Goal: Check status: Check status

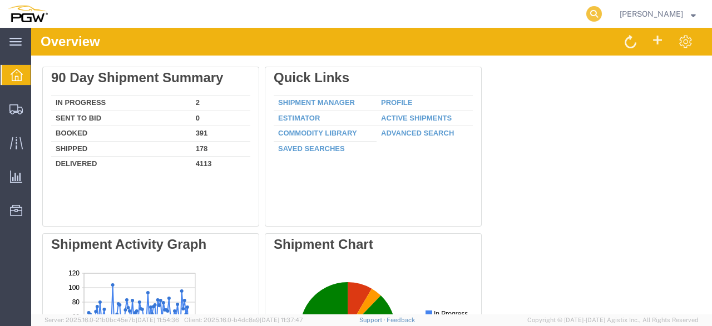
click at [602, 17] on icon at bounding box center [594, 14] width 16 height 16
click at [342, 11] on input "search" at bounding box center [417, 14] width 338 height 27
drag, startPoint x: 338, startPoint y: 13, endPoint x: 74, endPoint y: 1, distance: 264.4
click at [248, 9] on input "666968" at bounding box center [417, 14] width 338 height 27
type input "666968"
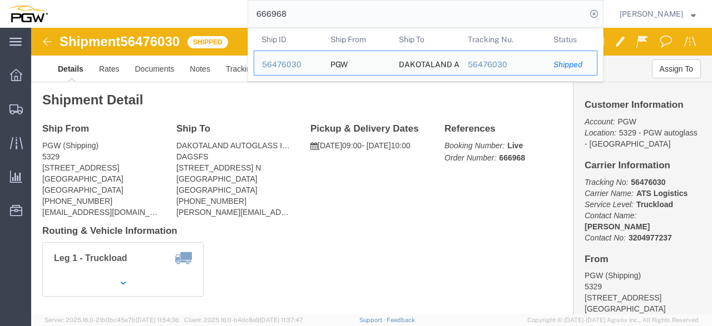
click div "Ship From PGW (Shipping) [STREET_ADDRESS] [PHONE_NUMBER] [EMAIL_ADDRESS][DOMAIN…"
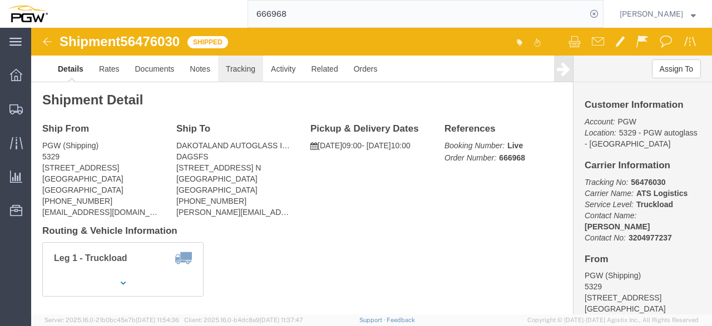
click link "Tracking"
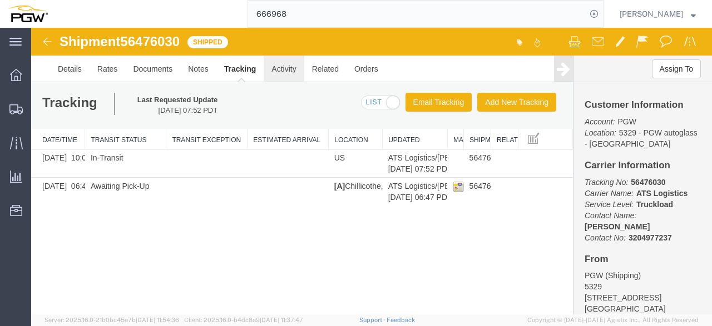
click at [285, 68] on link "Activity" at bounding box center [284, 69] width 40 height 27
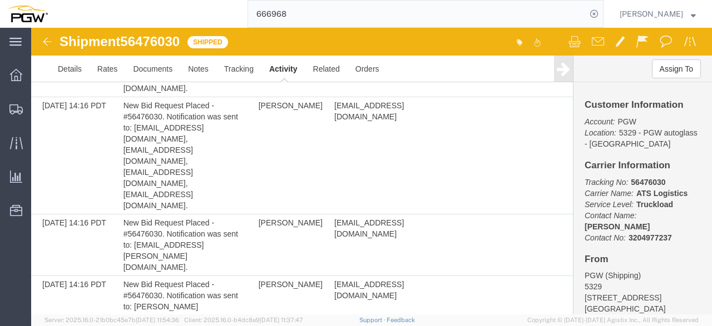
scroll to position [4673, 0]
